Goal: Task Accomplishment & Management: Complete application form

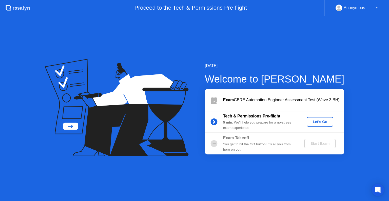
click at [322, 122] on div "Let's Go" at bounding box center [320, 122] width 23 height 4
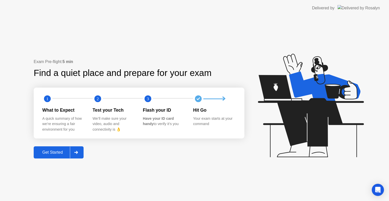
click at [60, 153] on div "Get Started" at bounding box center [52, 152] width 35 height 5
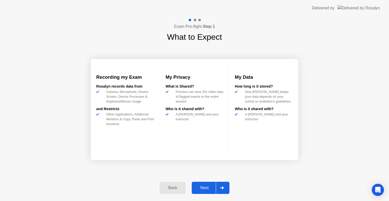
click at [210, 187] on div "Next" at bounding box center [204, 188] width 23 height 5
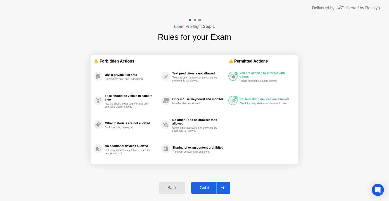
click at [208, 186] on div "Got it" at bounding box center [205, 188] width 24 height 5
select select "**********"
select select "*******"
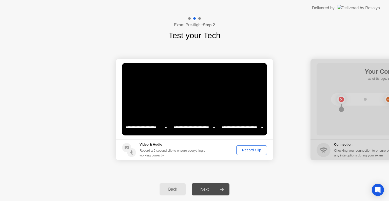
click at [248, 151] on div "Record Clip" at bounding box center [251, 150] width 27 height 4
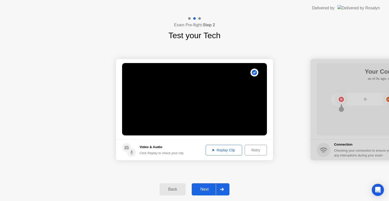
click at [230, 151] on div "Replay Clip" at bounding box center [223, 150] width 33 height 4
click at [220, 148] on div "Replay Clip" at bounding box center [223, 150] width 33 height 4
click at [203, 188] on div "Next" at bounding box center [204, 189] width 23 height 5
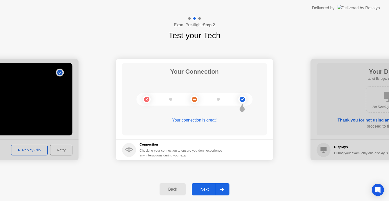
click at [203, 188] on div "Next" at bounding box center [204, 189] width 23 height 5
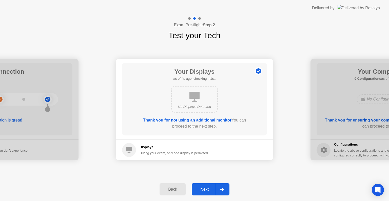
click at [203, 188] on div "Next" at bounding box center [204, 189] width 23 height 5
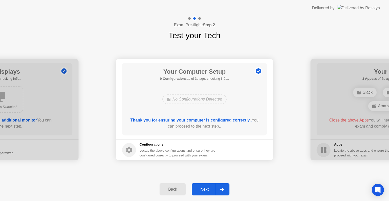
click at [203, 188] on div "Next" at bounding box center [204, 189] width 23 height 5
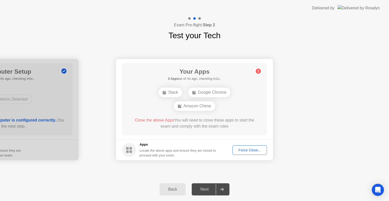
click at [253, 150] on div "Force Close..." at bounding box center [249, 150] width 31 height 4
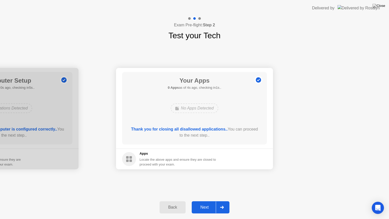
click at [207, 201] on div "Next" at bounding box center [204, 207] width 23 height 5
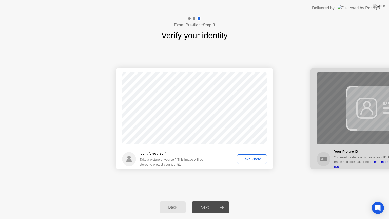
click at [251, 162] on button "Take Photo" at bounding box center [252, 159] width 30 height 10
click at [252, 161] on div "Retake" at bounding box center [255, 159] width 20 height 4
click at [252, 161] on div "Take Photo" at bounding box center [252, 159] width 26 height 4
click at [251, 162] on button "Retake" at bounding box center [255, 159] width 23 height 10
click at [251, 162] on button "Take Photo" at bounding box center [252, 159] width 30 height 10
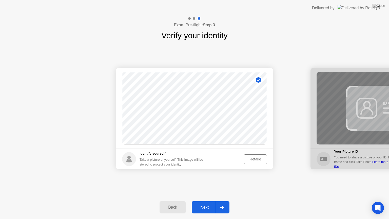
click at [249, 159] on div "Retake" at bounding box center [255, 159] width 20 height 4
click at [249, 159] on div "Take Photo" at bounding box center [252, 159] width 26 height 4
click at [257, 155] on button "Retake" at bounding box center [255, 159] width 23 height 10
click at [256, 163] on button "Take Photo" at bounding box center [252, 159] width 30 height 10
click at [207, 201] on div "Next" at bounding box center [204, 207] width 23 height 5
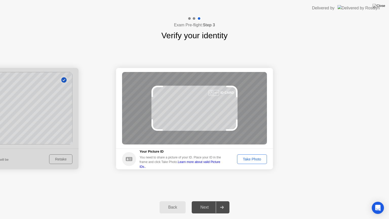
click at [249, 158] on div "Take Photo" at bounding box center [252, 159] width 26 height 4
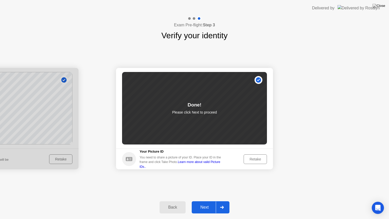
click at [210, 201] on div "Next" at bounding box center [204, 207] width 23 height 5
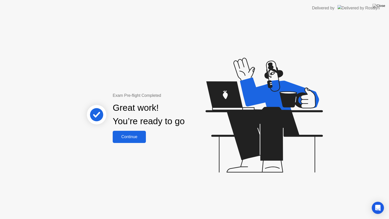
click at [120, 133] on button "Continue" at bounding box center [129, 137] width 33 height 12
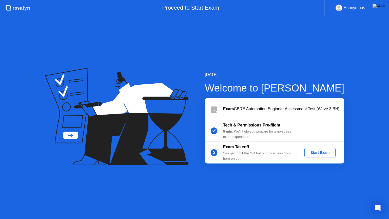
click at [318, 154] on div "Start Exam" at bounding box center [319, 152] width 27 height 4
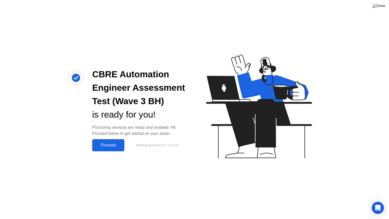
click at [120, 145] on div "Proceed" at bounding box center [108, 145] width 29 height 5
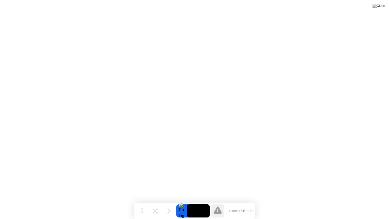
click at [241, 201] on button "Exam Rules" at bounding box center [240, 210] width 27 height 5
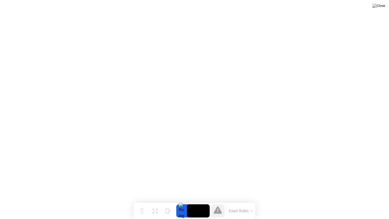
click at [217, 201] on icon at bounding box center [218, 209] width 8 height 7
click at [184, 201] on div at bounding box center [181, 210] width 11 height 13
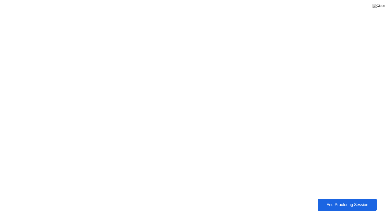
click at [327, 201] on div "End Proctoring Session" at bounding box center [347, 204] width 56 height 5
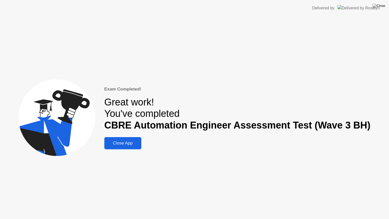
click at [138, 143] on div "Close App" at bounding box center [123, 143] width 34 height 5
